Goal: Check status: Check status

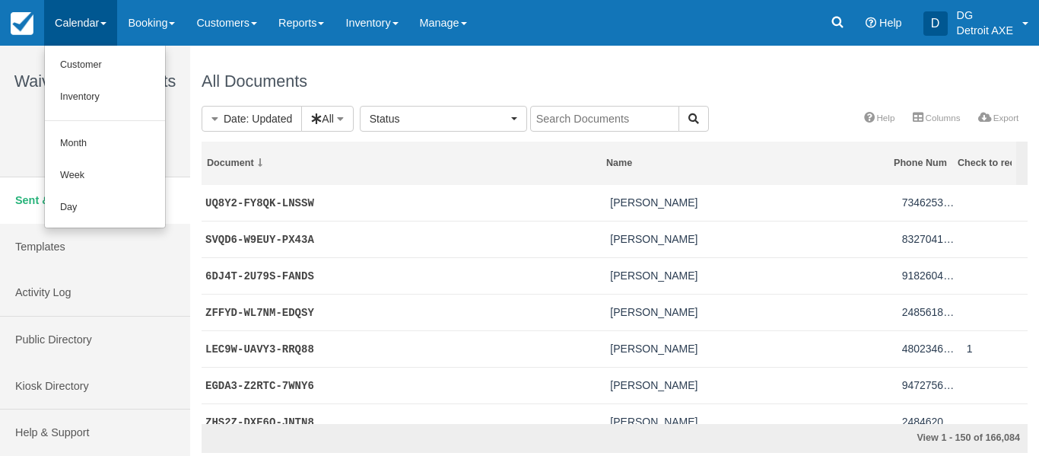
select select
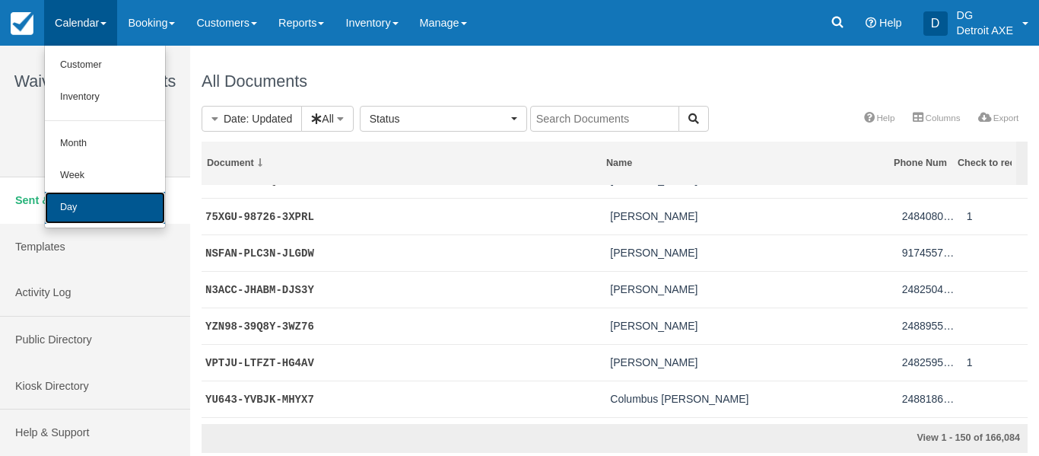
click at [134, 199] on link "Day" at bounding box center [105, 208] width 120 height 32
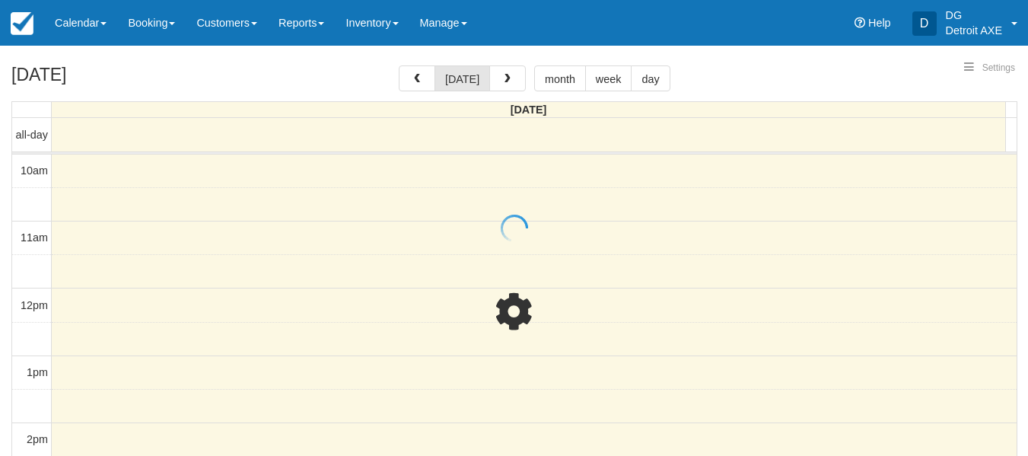
select select
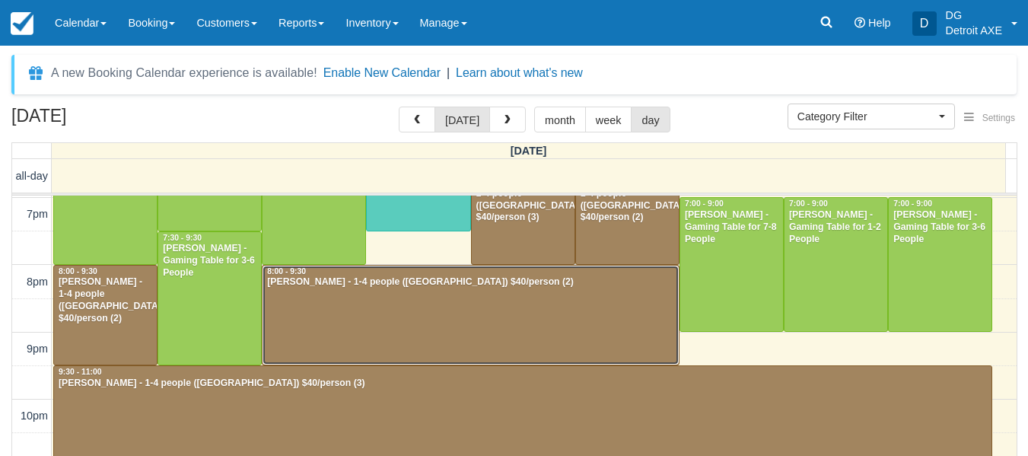
click at [471, 278] on div "Keith Knoll - 1-4 people (Shared Arena) $40/person (2)" at bounding box center [470, 282] width 409 height 12
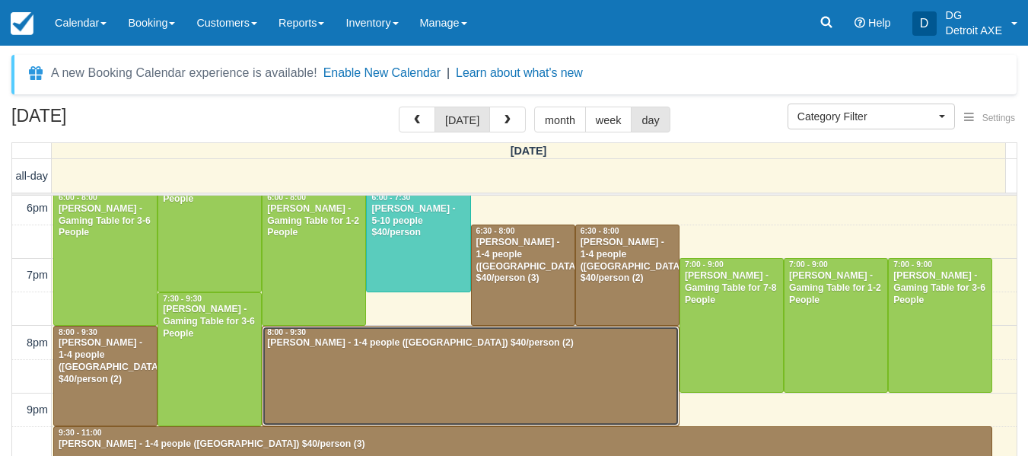
scroll to position [540, 0]
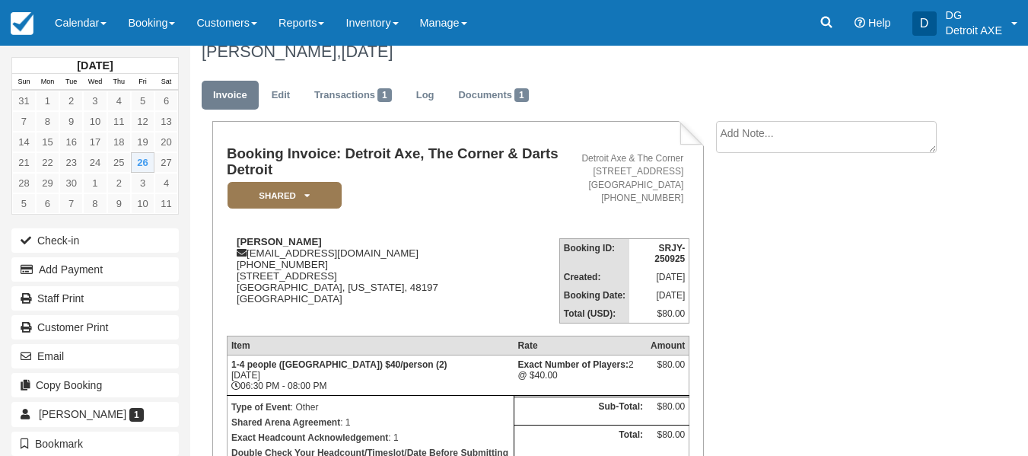
scroll to position [18, 0]
click at [361, 94] on link "Transactions 1" at bounding box center [353, 96] width 100 height 30
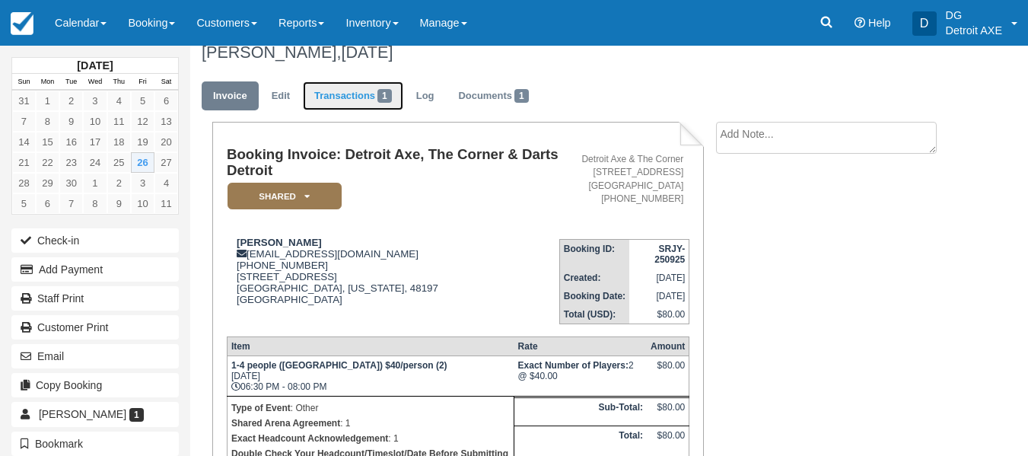
click at [340, 93] on link "Transactions 1" at bounding box center [353, 96] width 100 height 30
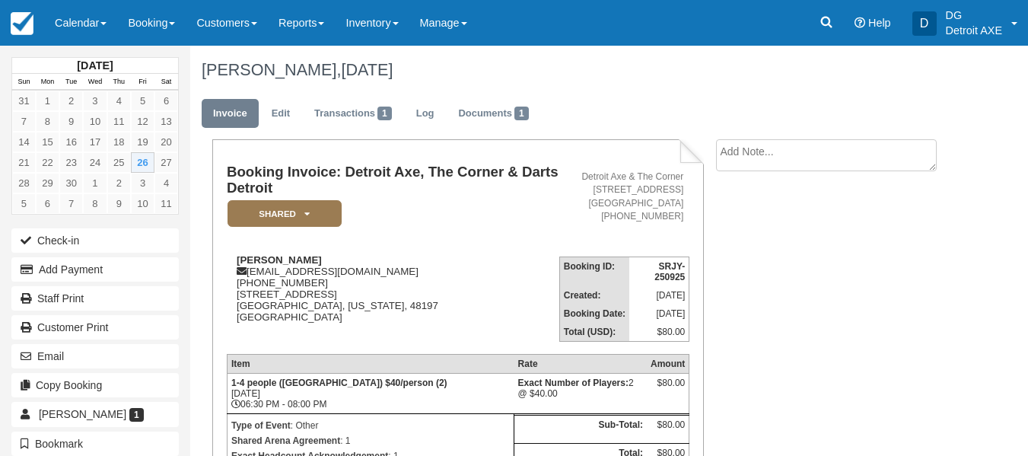
scroll to position [18, 0]
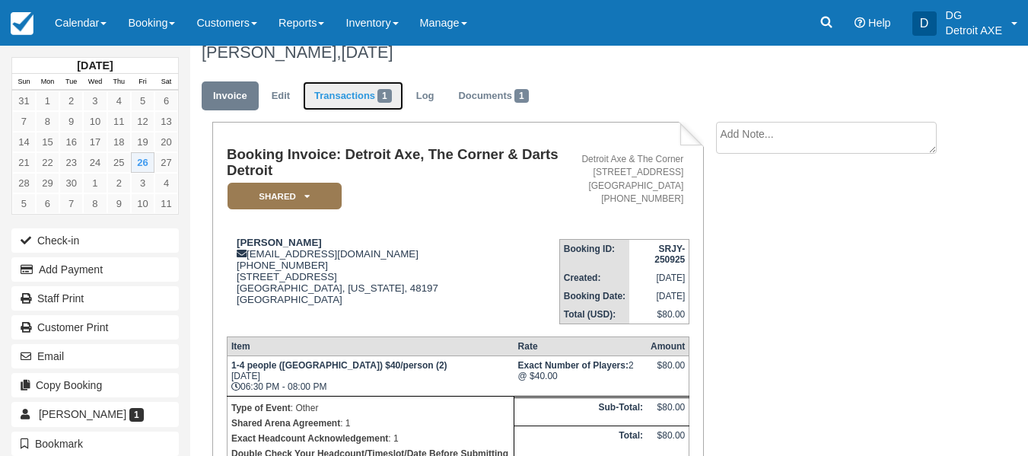
click at [357, 100] on link "Transactions 1" at bounding box center [353, 96] width 100 height 30
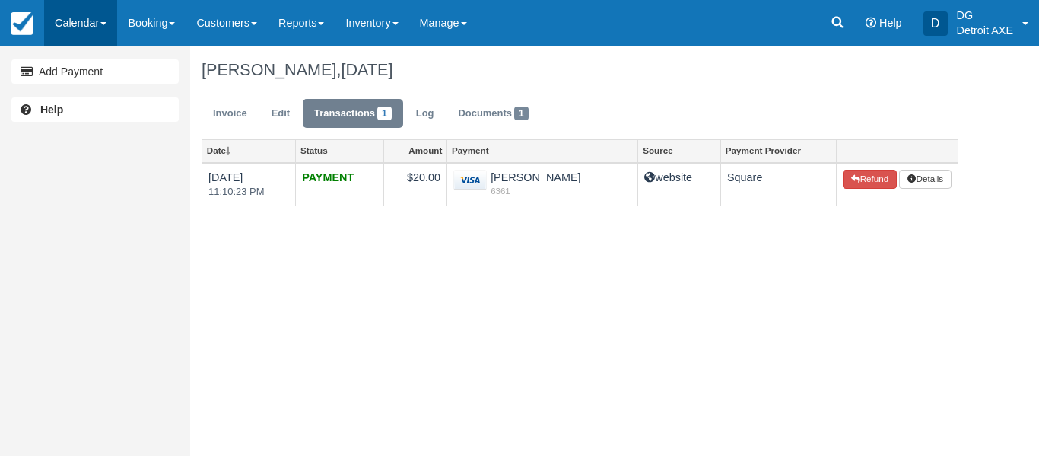
click at [84, 27] on link "Calendar" at bounding box center [80, 23] width 73 height 46
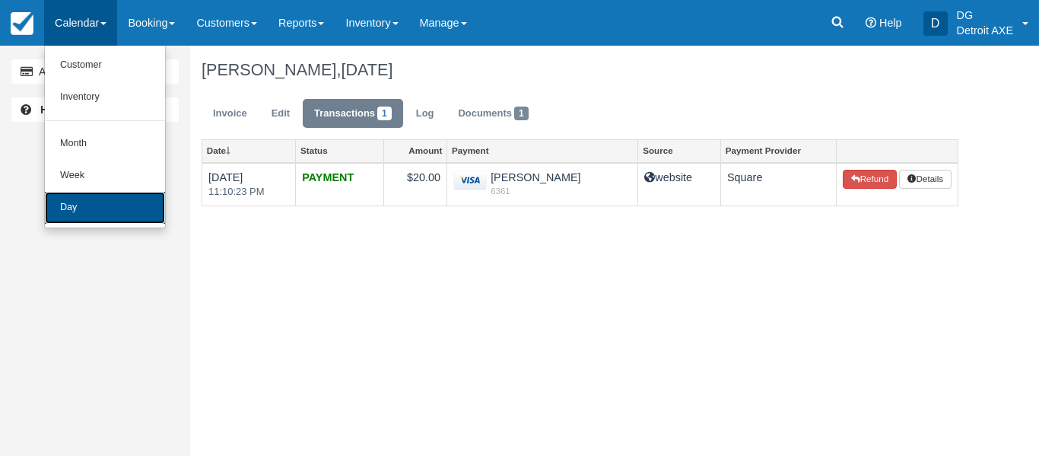
click at [103, 212] on link "Day" at bounding box center [105, 208] width 120 height 32
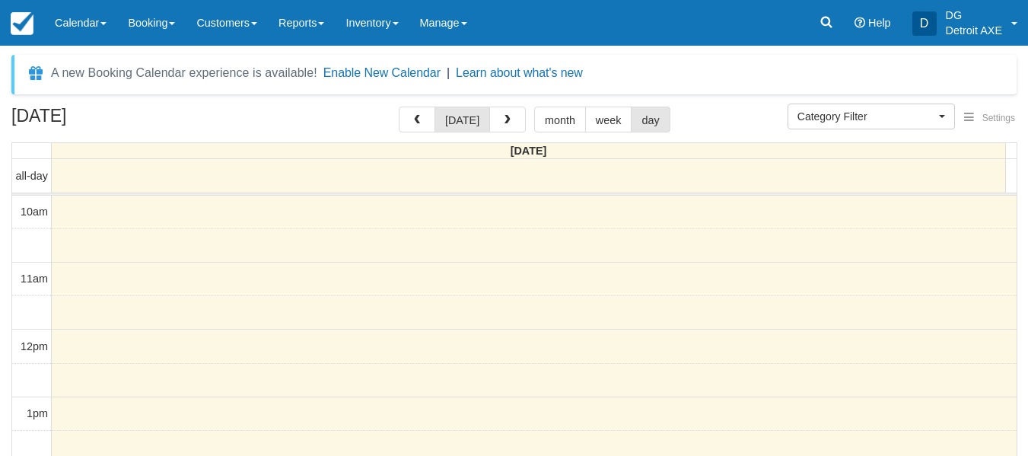
select select
